Goal: Task Accomplishment & Management: Manage account settings

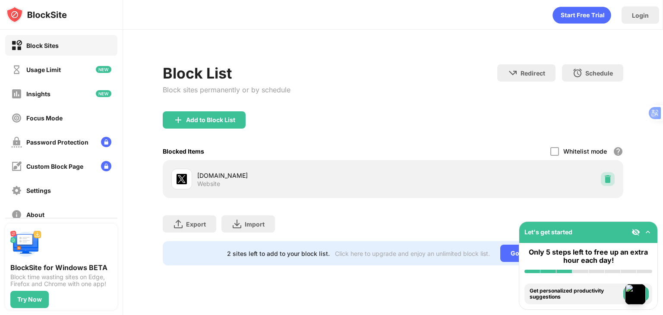
click at [606, 180] on img at bounding box center [607, 179] width 9 height 9
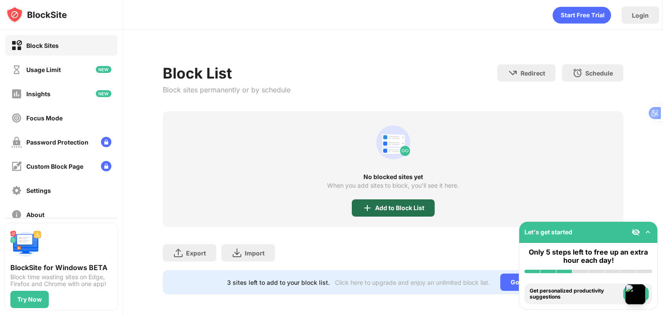
click at [398, 207] on div "Add to Block List" at bounding box center [399, 208] width 49 height 7
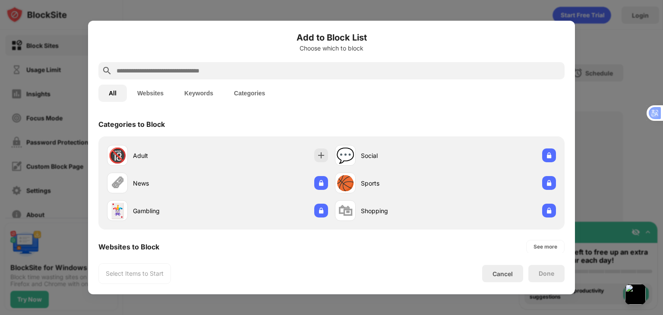
click at [162, 99] on button "Websites" at bounding box center [150, 93] width 47 height 17
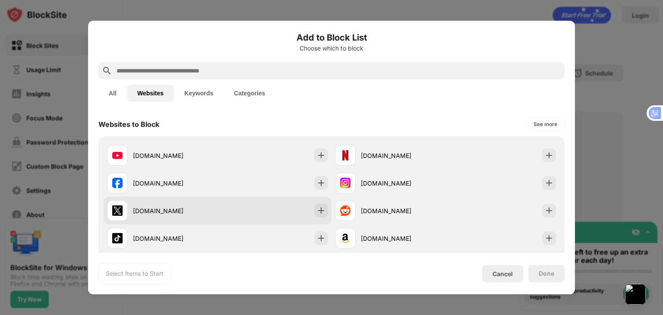
click at [283, 208] on div "[DOMAIN_NAME]" at bounding box center [218, 211] width 228 height 28
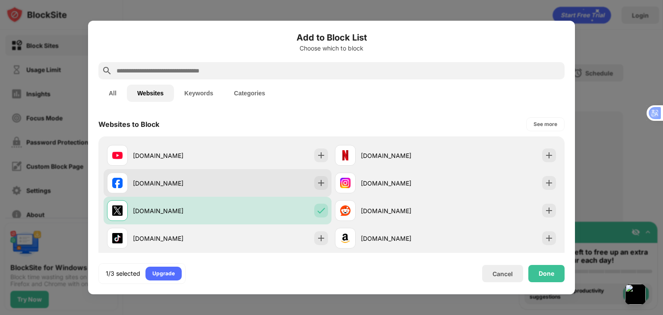
click at [308, 177] on div "[DOMAIN_NAME]" at bounding box center [218, 183] width 228 height 28
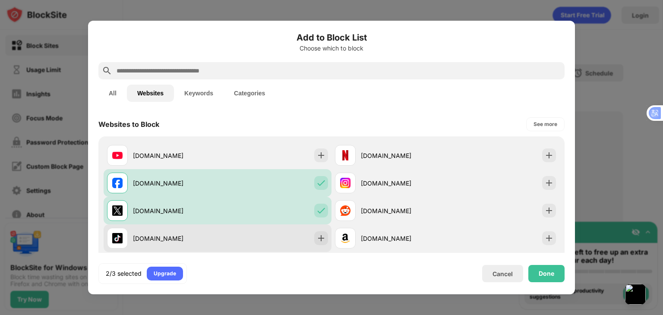
click at [297, 236] on div "[DOMAIN_NAME]" at bounding box center [218, 238] width 228 height 28
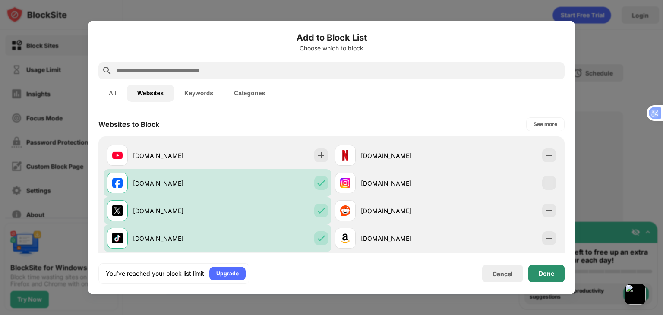
click at [536, 273] on div "Done" at bounding box center [546, 273] width 36 height 17
